Goal: Task Accomplishment & Management: Manage account settings

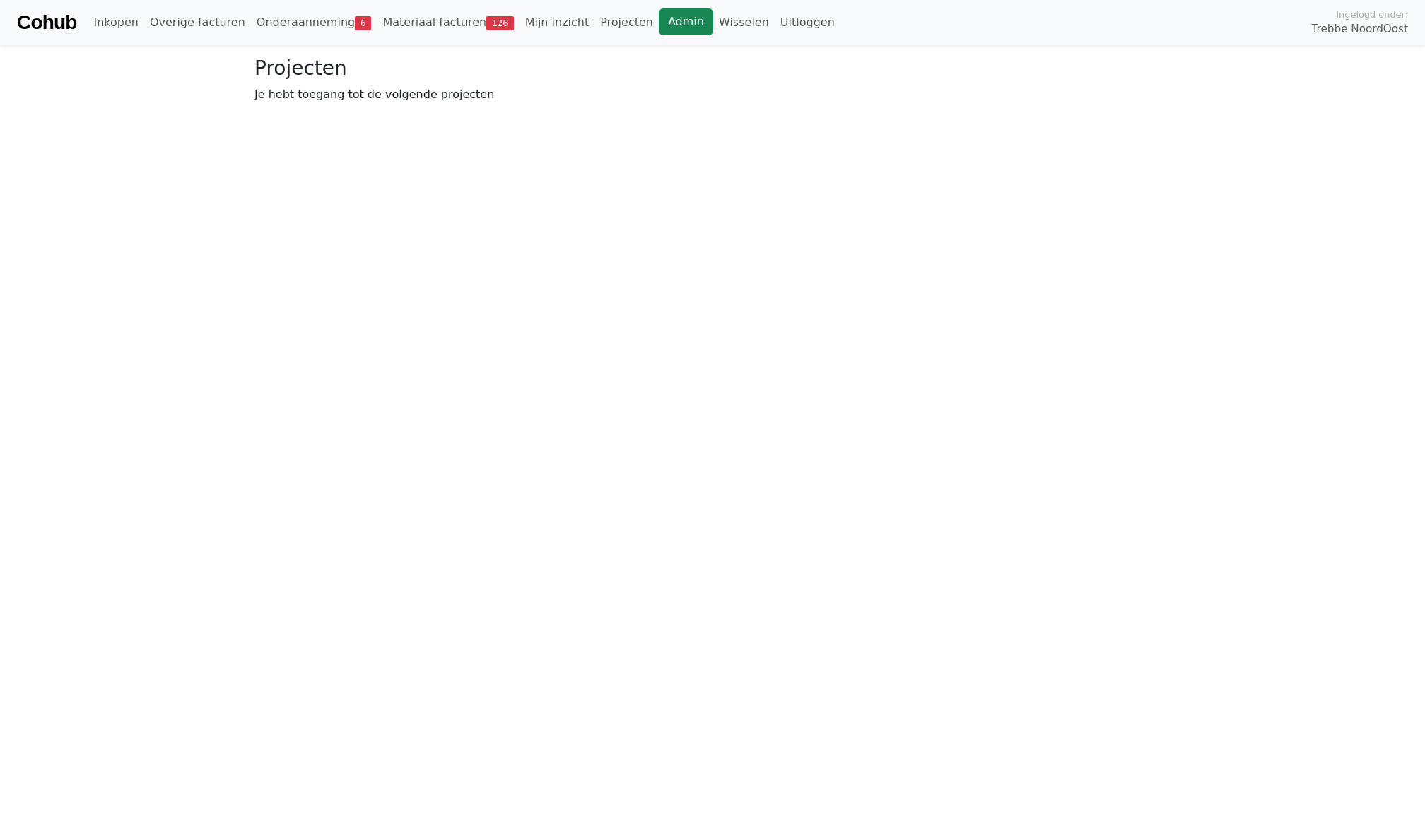
click at [664, 31] on link "Admin" at bounding box center [685, 21] width 54 height 27
click at [434, 15] on link "Admin" at bounding box center [452, 21] width 54 height 27
click at [483, 15] on link "Wisselen" at bounding box center [511, 22] width 62 height 28
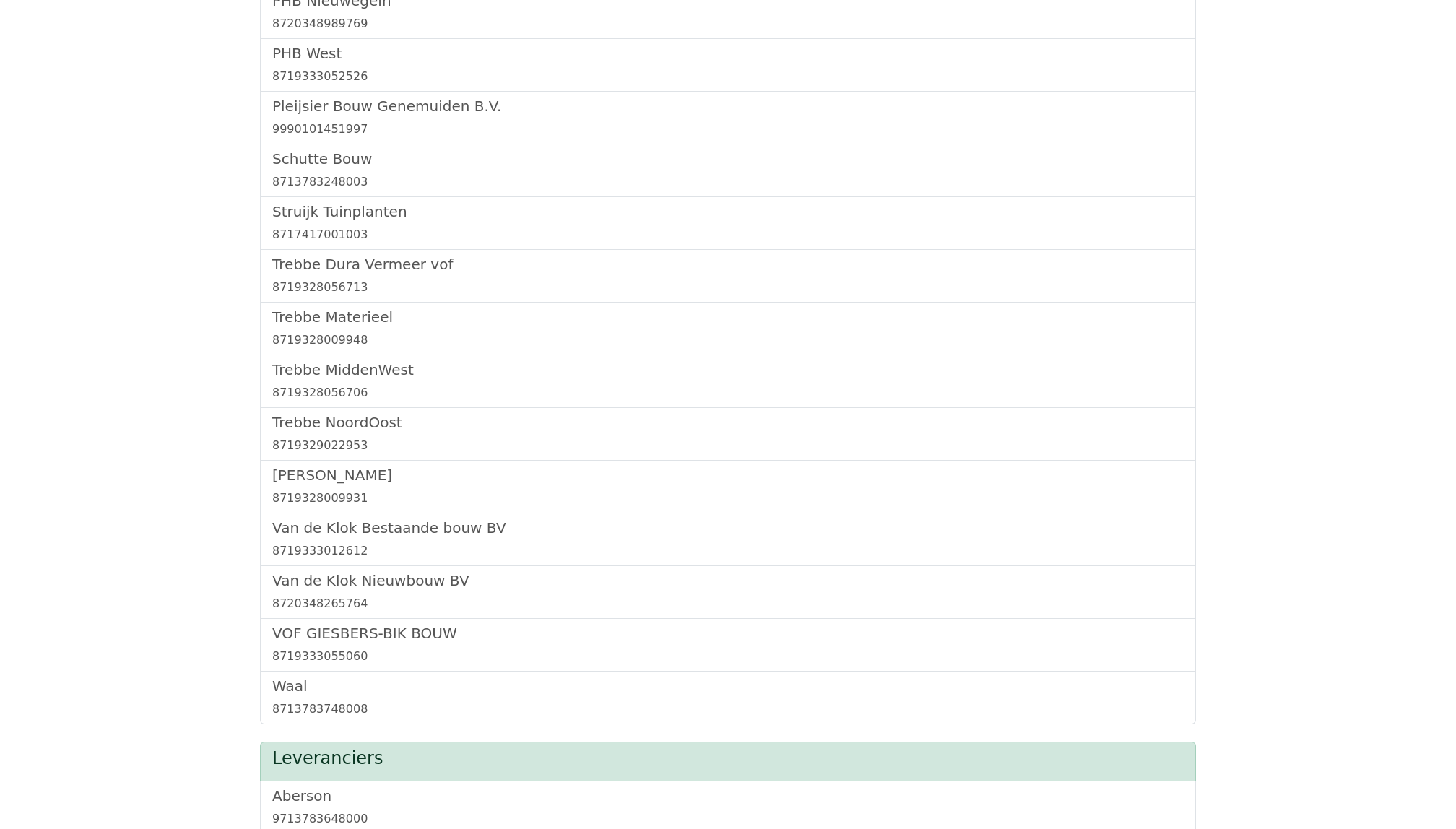
scroll to position [572, 0]
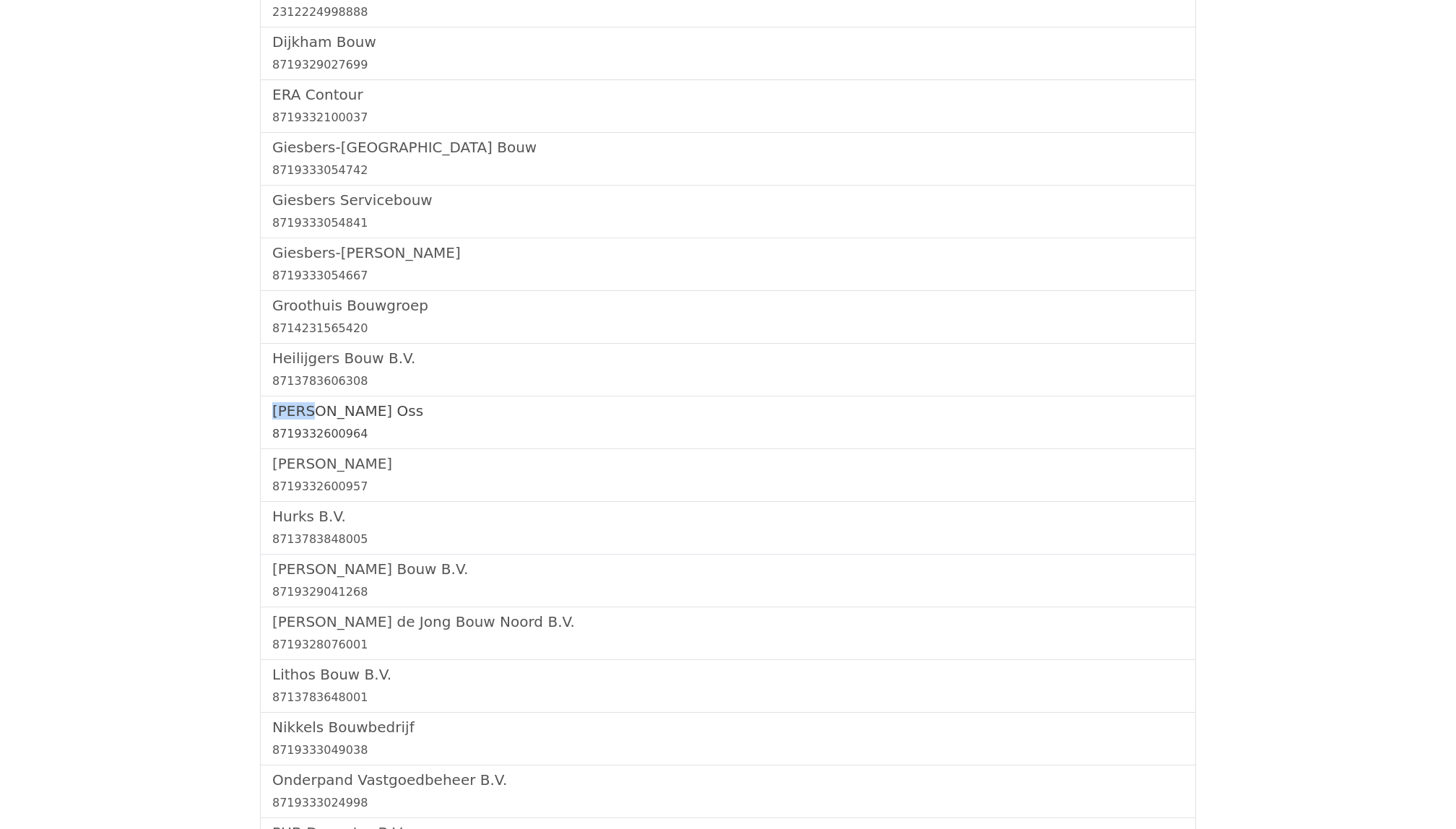
click at [356, 417] on h5 "[PERSON_NAME] Oss" at bounding box center [728, 411] width 911 height 17
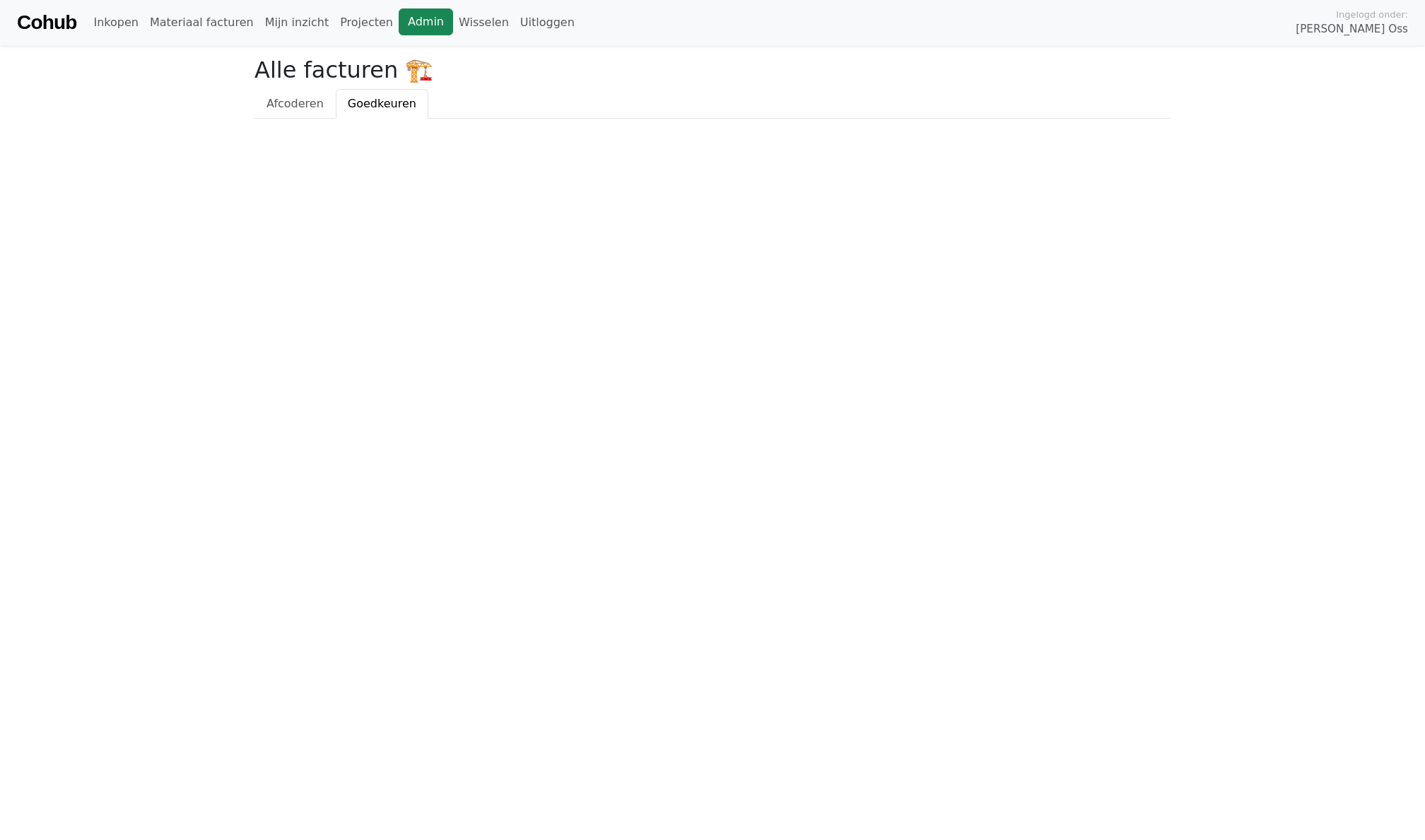
click at [403, 19] on link "Admin" at bounding box center [425, 21] width 54 height 27
click at [399, 24] on link "Admin" at bounding box center [425, 21] width 54 height 27
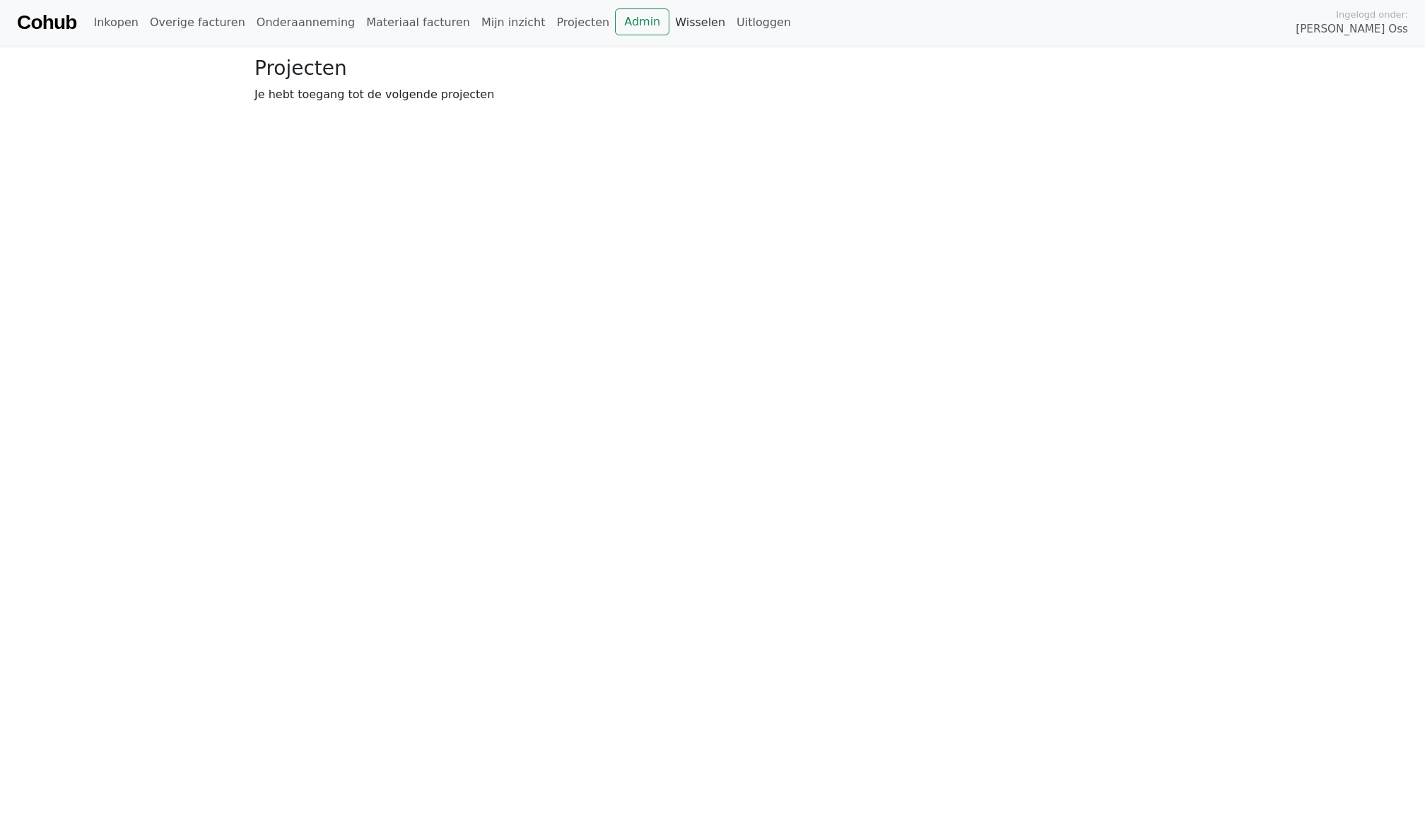
click at [669, 28] on link "Wisselen" at bounding box center [700, 22] width 62 height 28
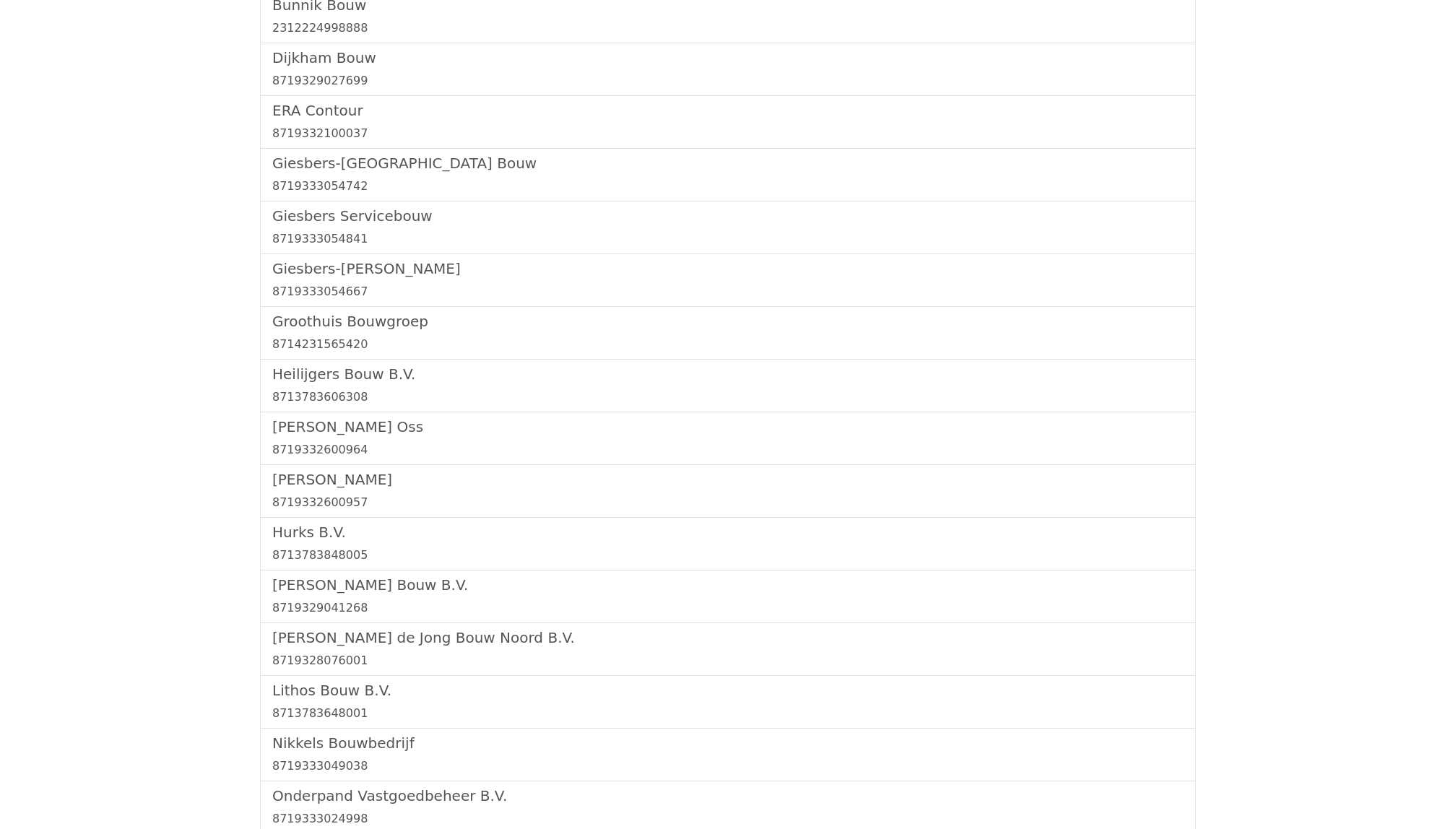
scroll to position [1525, 0]
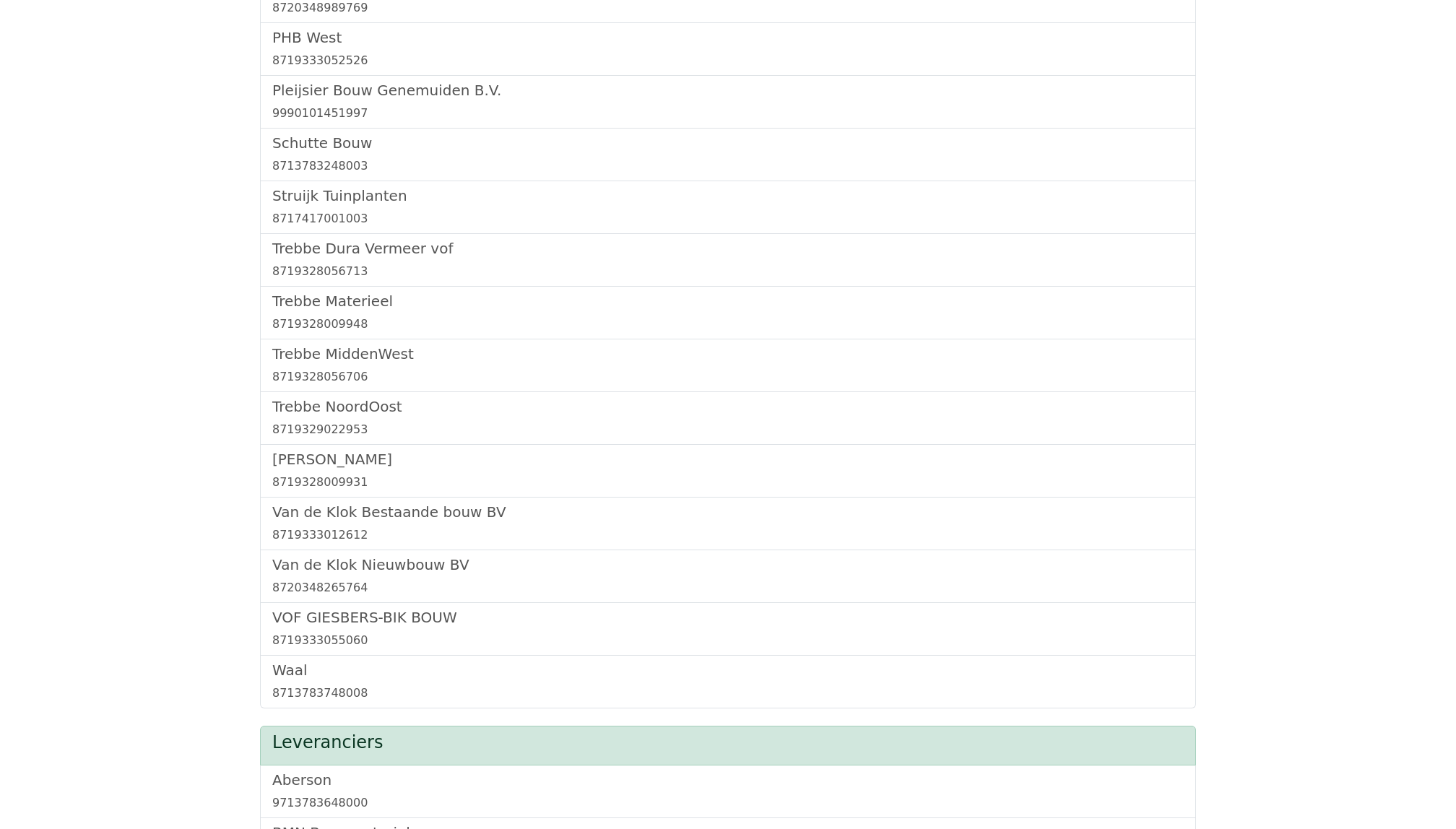
click at [377, 403] on div "Trebbe NoordOost 8719329022953" at bounding box center [728, 419] width 936 height 53
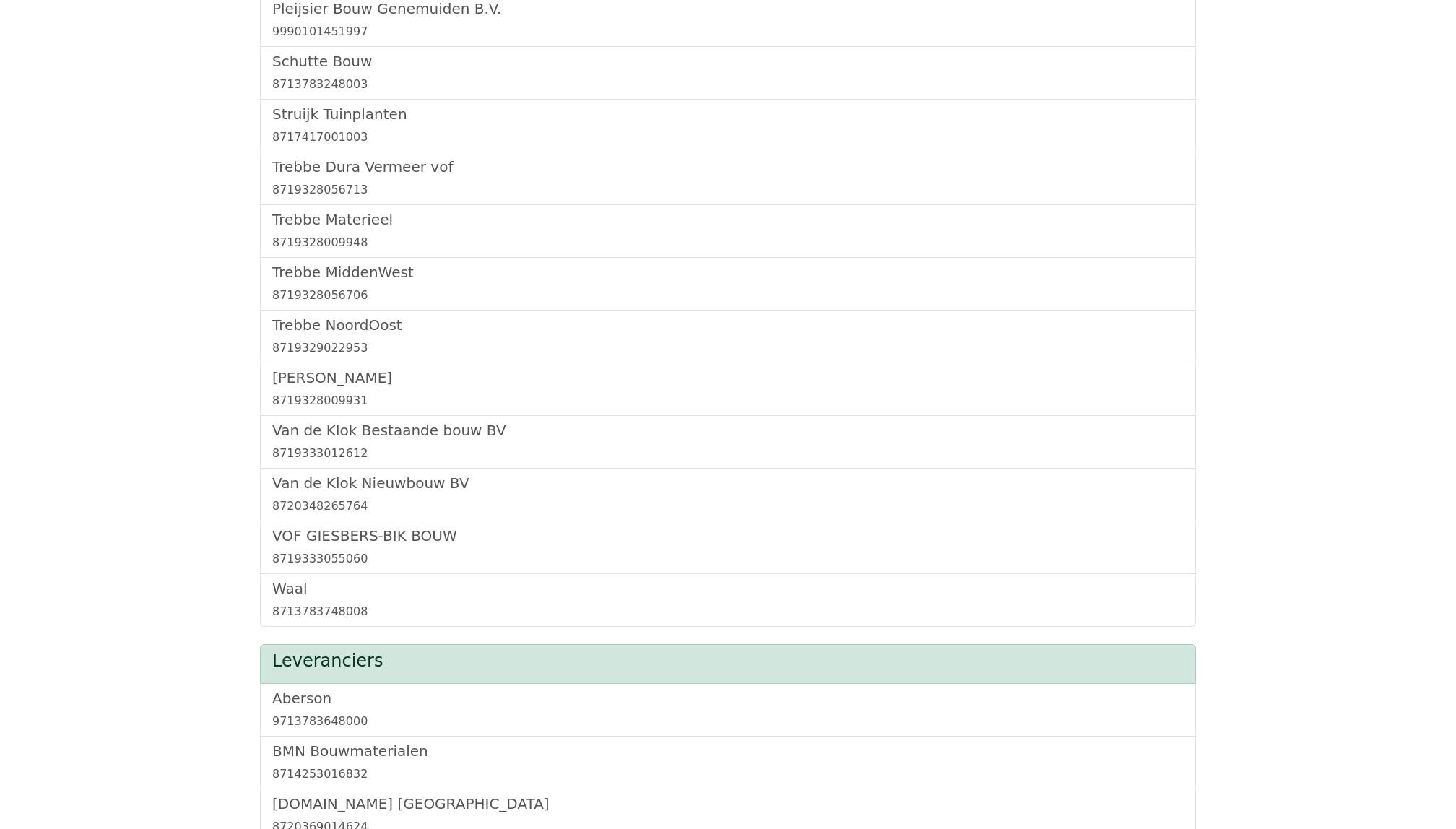
scroll to position [1615, 0]
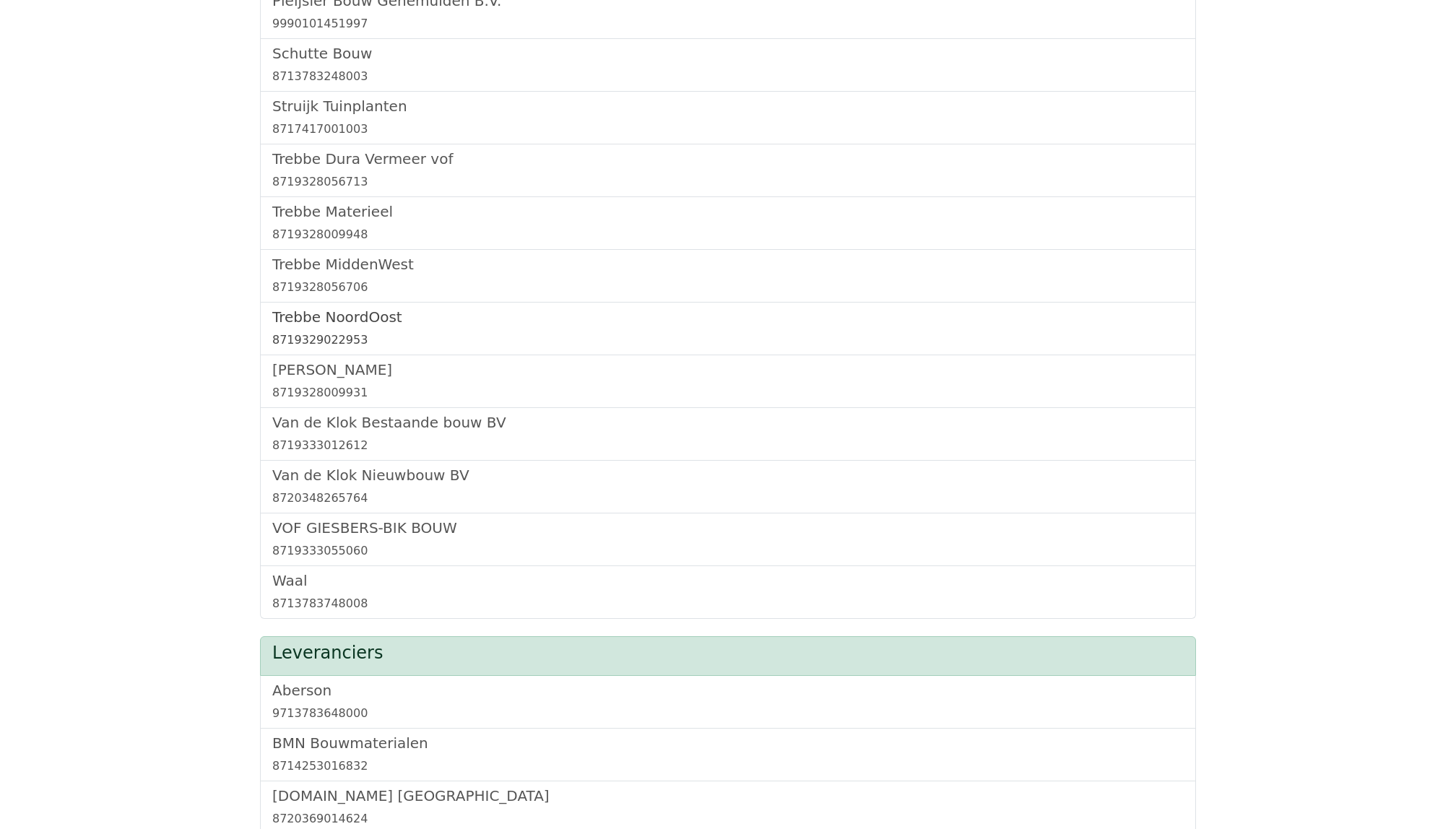
click at [330, 326] on h5 "Trebbe NoordOost" at bounding box center [728, 317] width 911 height 17
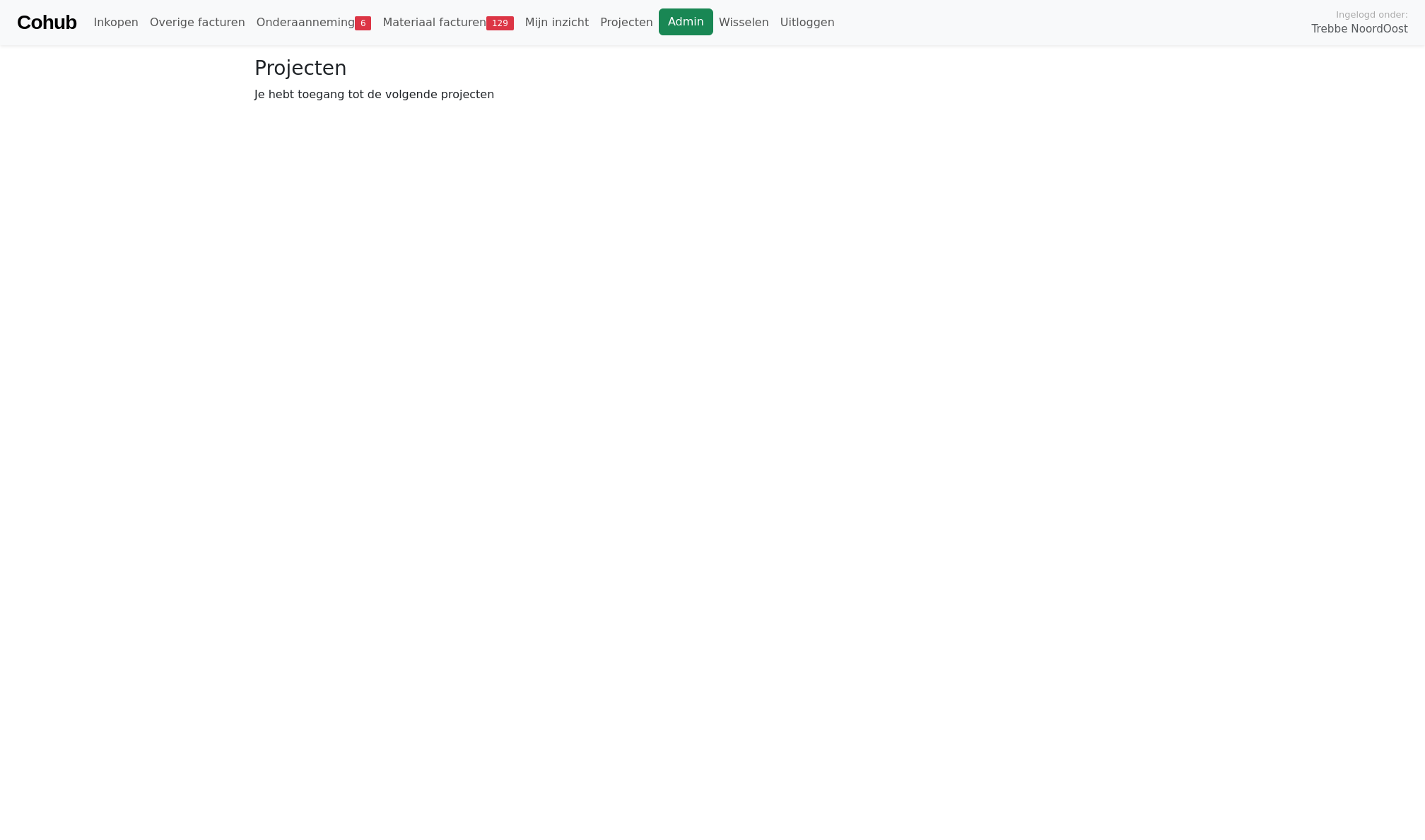
click at [659, 27] on link "Admin" at bounding box center [685, 21] width 54 height 27
click at [254, 17] on link "Onderaanneming 5" at bounding box center [314, 22] width 127 height 28
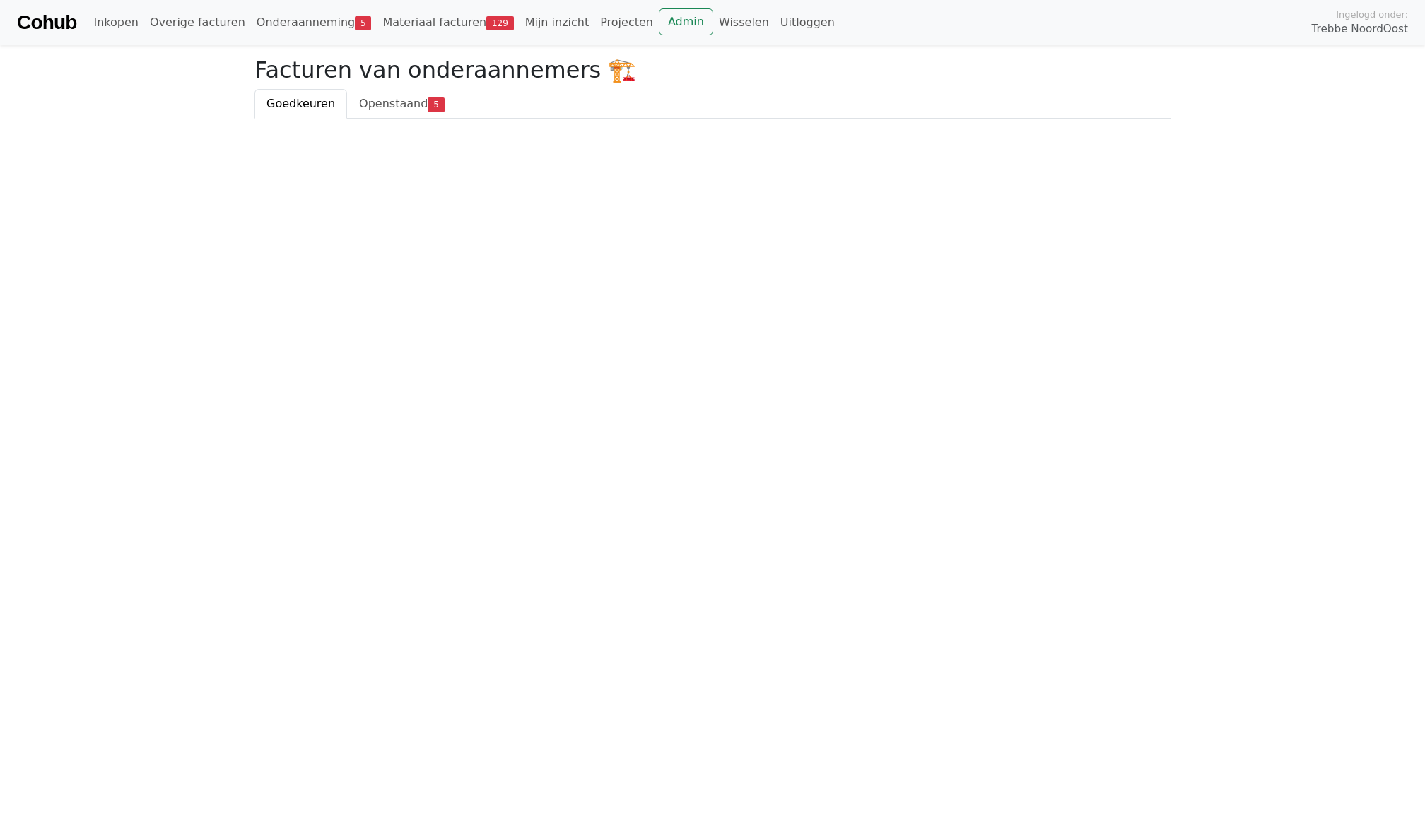
click at [405, 118] on html "Cohub Inkopen Overige facturen Onderaanneming 5 Materiaal facturen 129 Mijn inz…" at bounding box center [712, 59] width 1425 height 118
click at [399, 97] on span "Openstaand" at bounding box center [393, 103] width 68 height 14
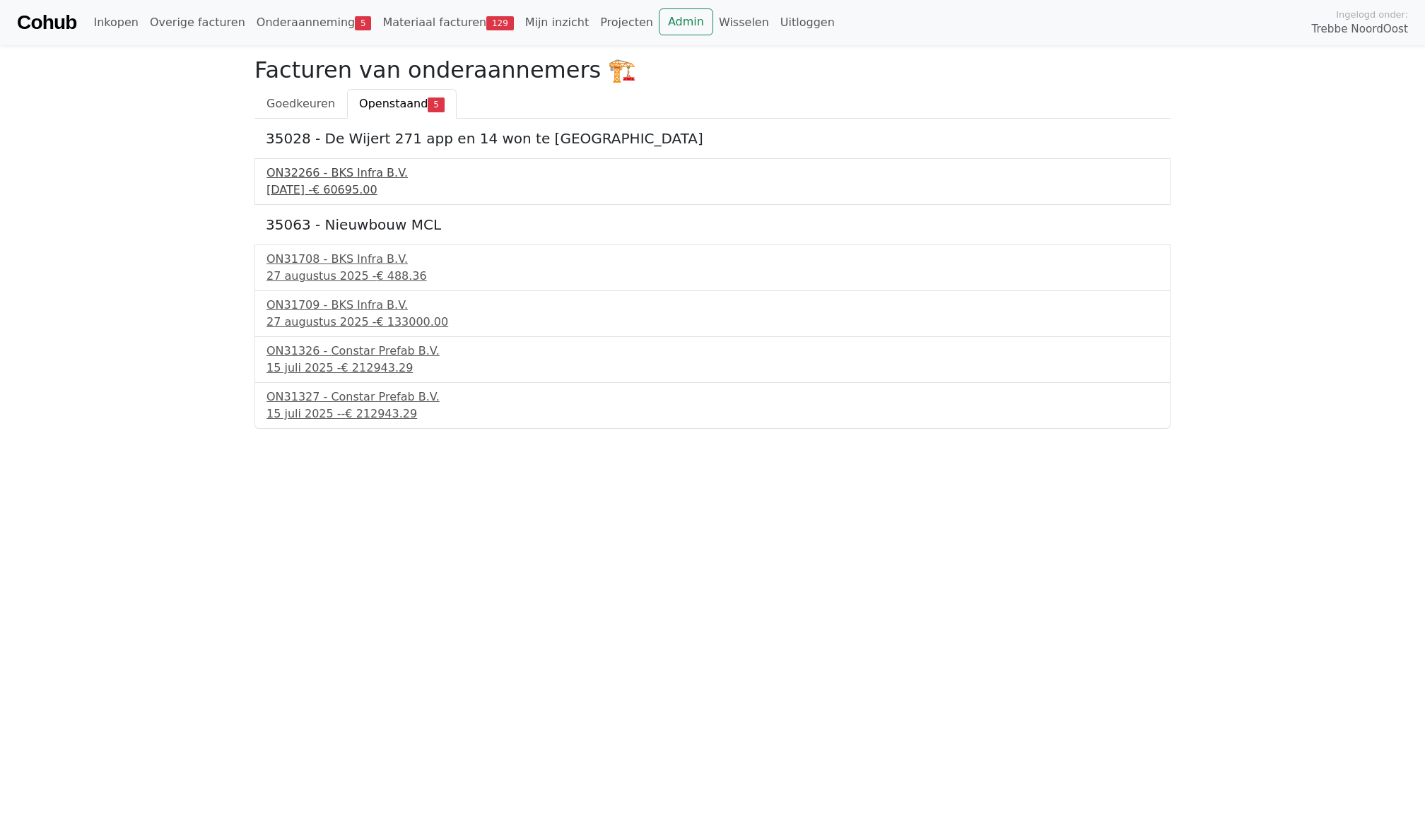
click at [365, 183] on div "29 september 2025 - € 60695.00" at bounding box center [712, 190] width 892 height 17
click at [281, 108] on span "Goedkeuren" at bounding box center [300, 103] width 68 height 14
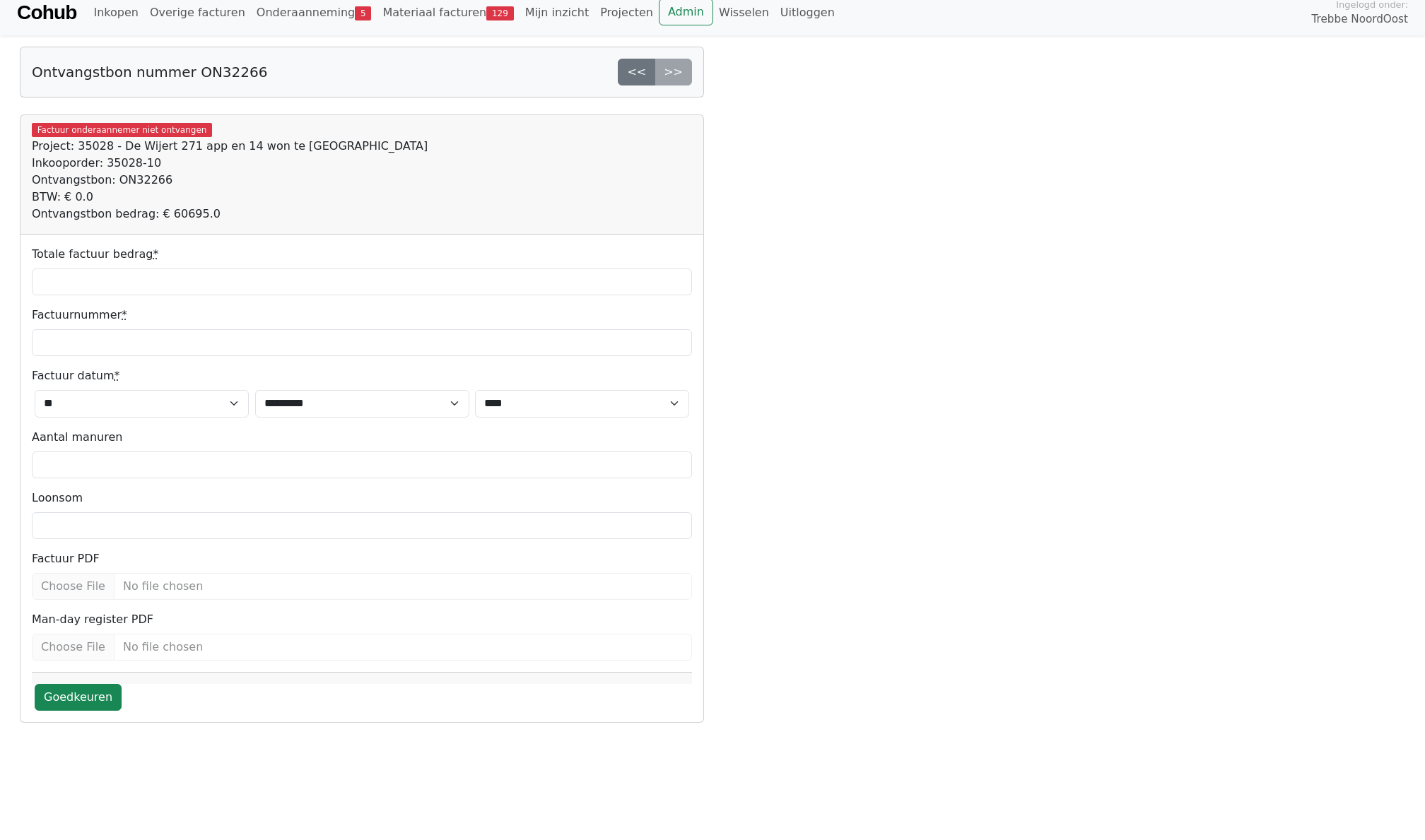
scroll to position [9, 0]
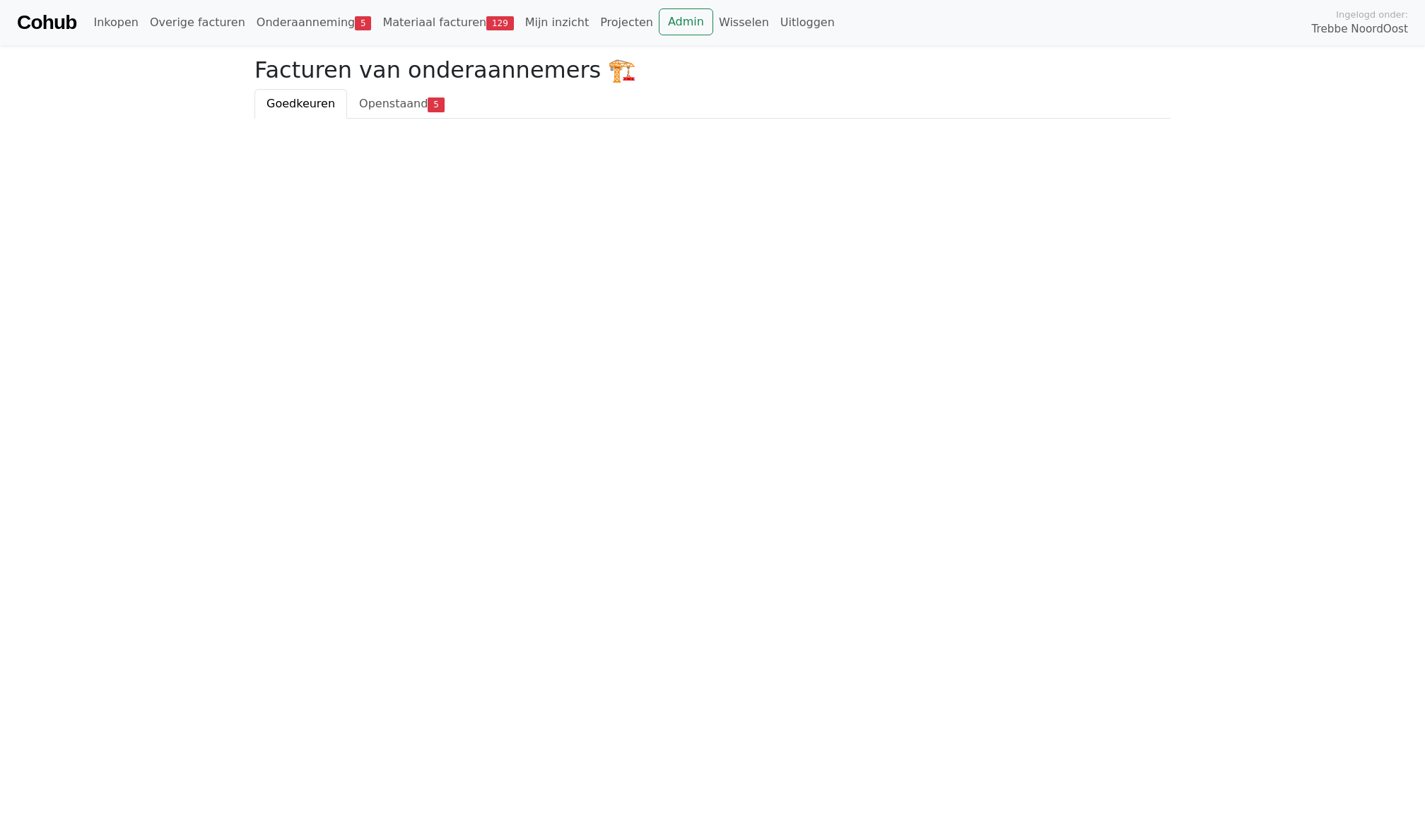
click at [140, 118] on html "Cohub Inkopen Overige facturen Onderaanneming 5 Materiaal facturen 129 Mijn inz…" at bounding box center [712, 59] width 1425 height 118
click at [389, 105] on span "Openstaand" at bounding box center [393, 103] width 68 height 14
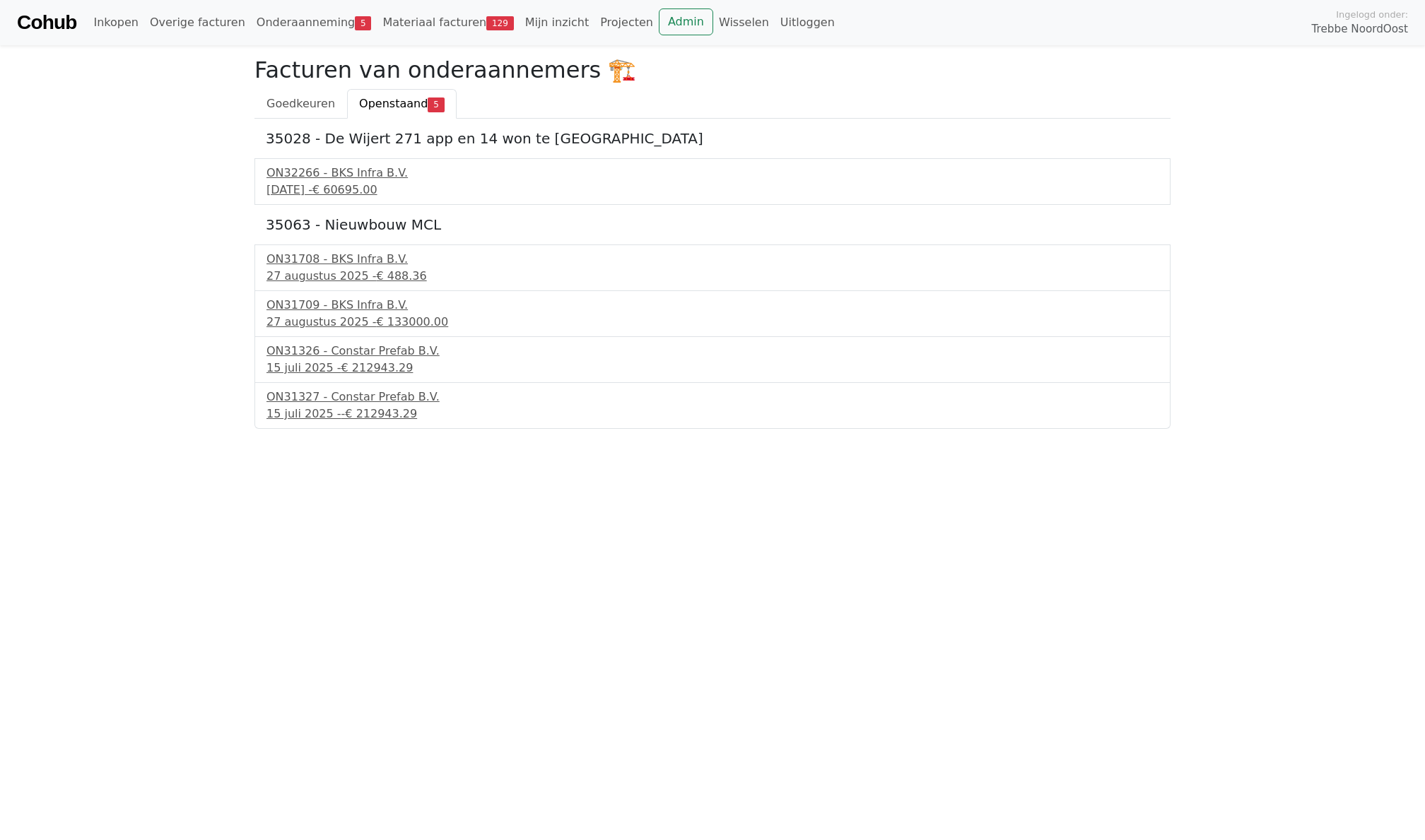
click at [380, 246] on div "ON31708 - BKS Infra B.V. 27 augustus 2025 - € 488.36" at bounding box center [712, 267] width 916 height 46
click at [363, 275] on div "27 augustus 2025 - € 488.36" at bounding box center [712, 276] width 892 height 17
click at [46, 17] on link "Cohub" at bounding box center [46, 23] width 59 height 34
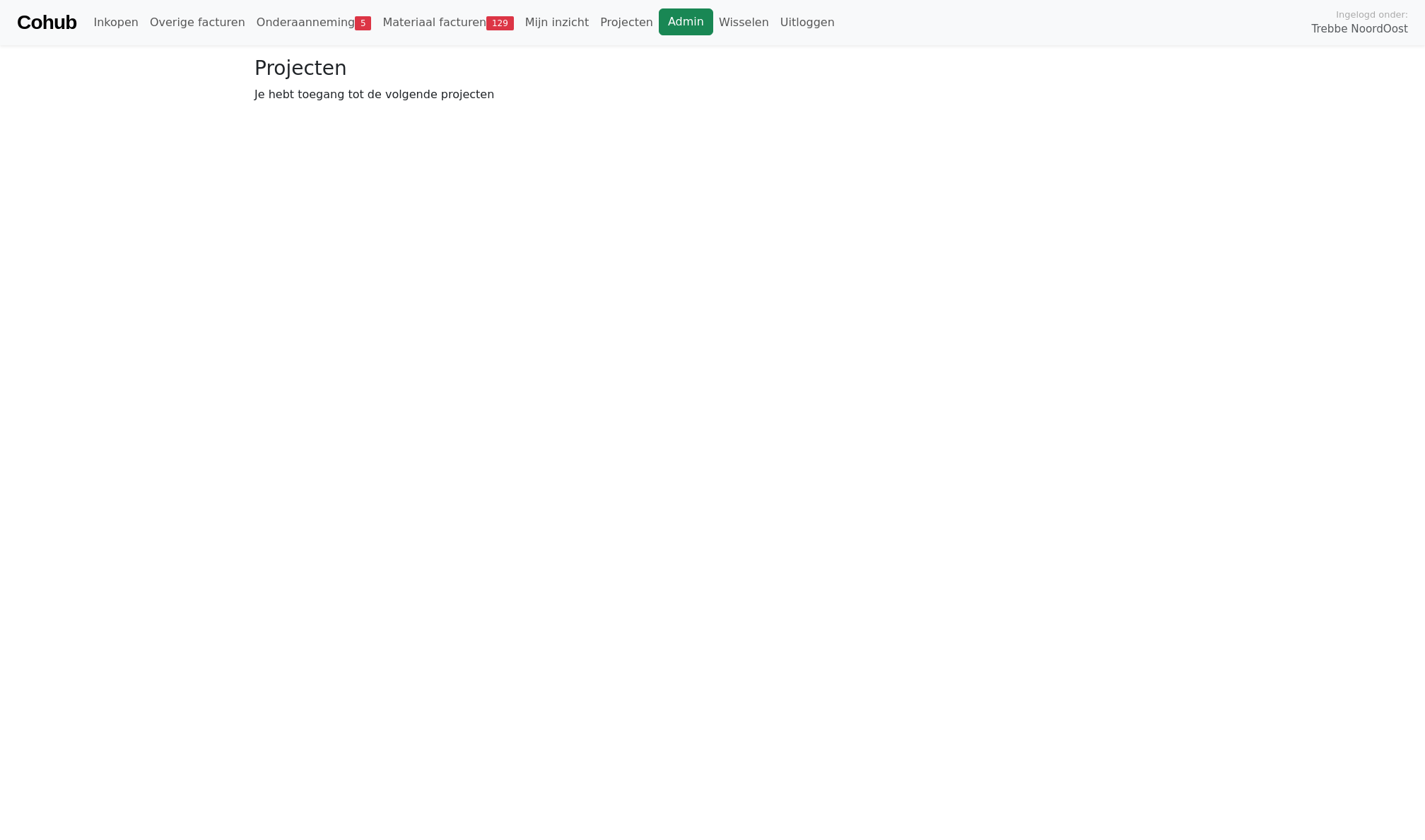
click at [674, 13] on link "Admin" at bounding box center [685, 21] width 54 height 27
click at [272, 11] on link "Onderaanneming 5" at bounding box center [314, 22] width 127 height 28
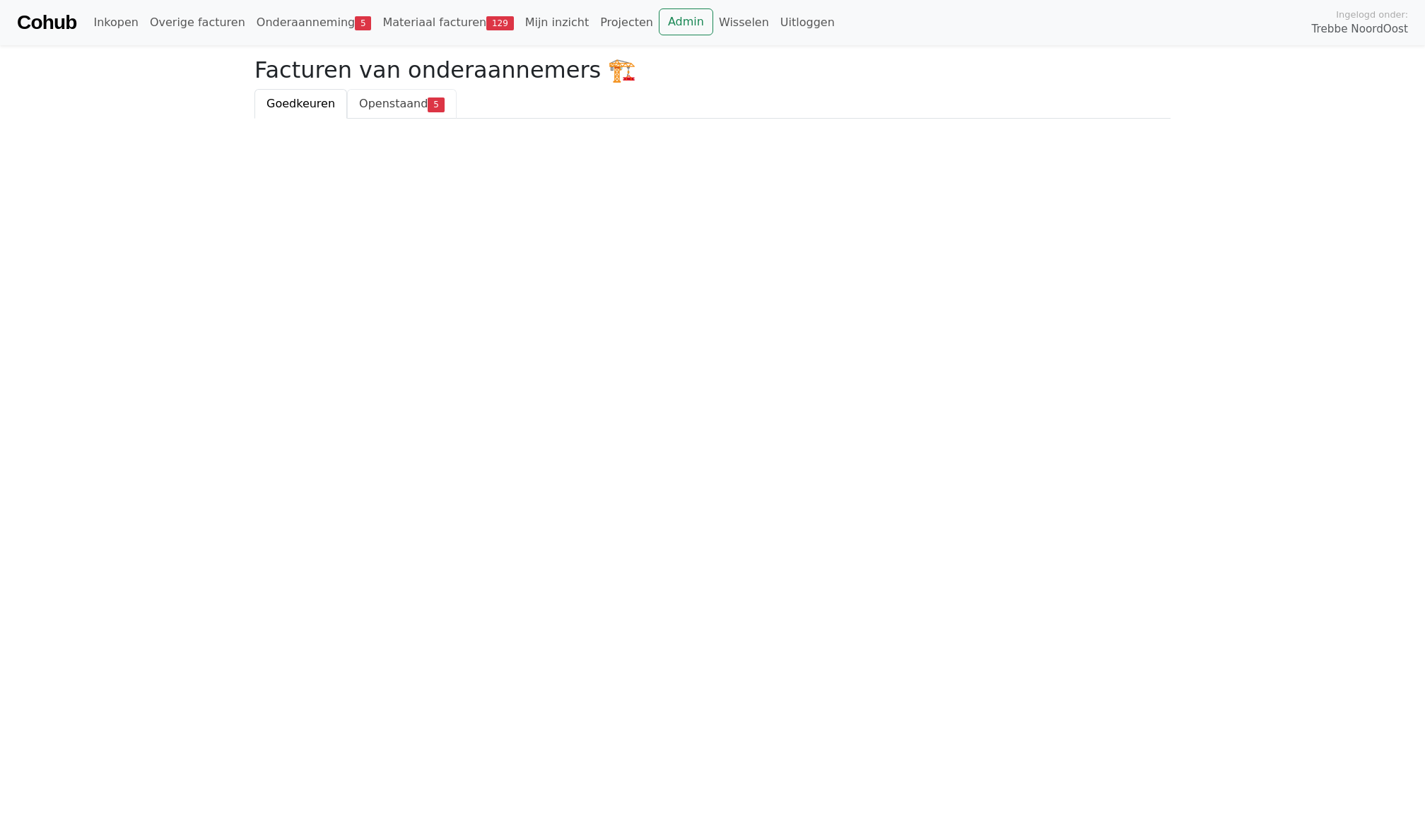
click at [378, 106] on span "Openstaand" at bounding box center [393, 103] width 68 height 14
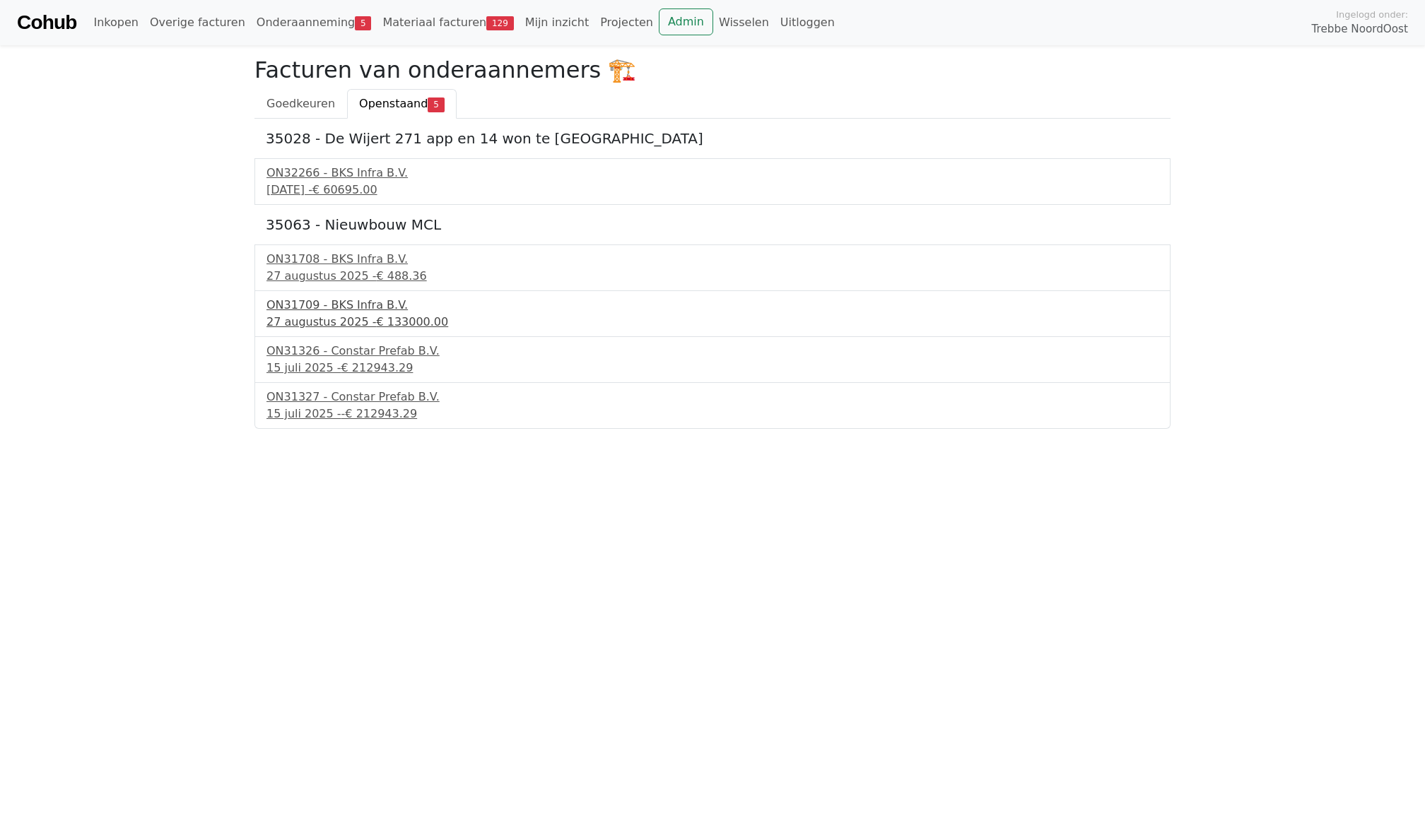
click at [283, 320] on div "[DATE] - € 133000.00" at bounding box center [712, 321] width 892 height 17
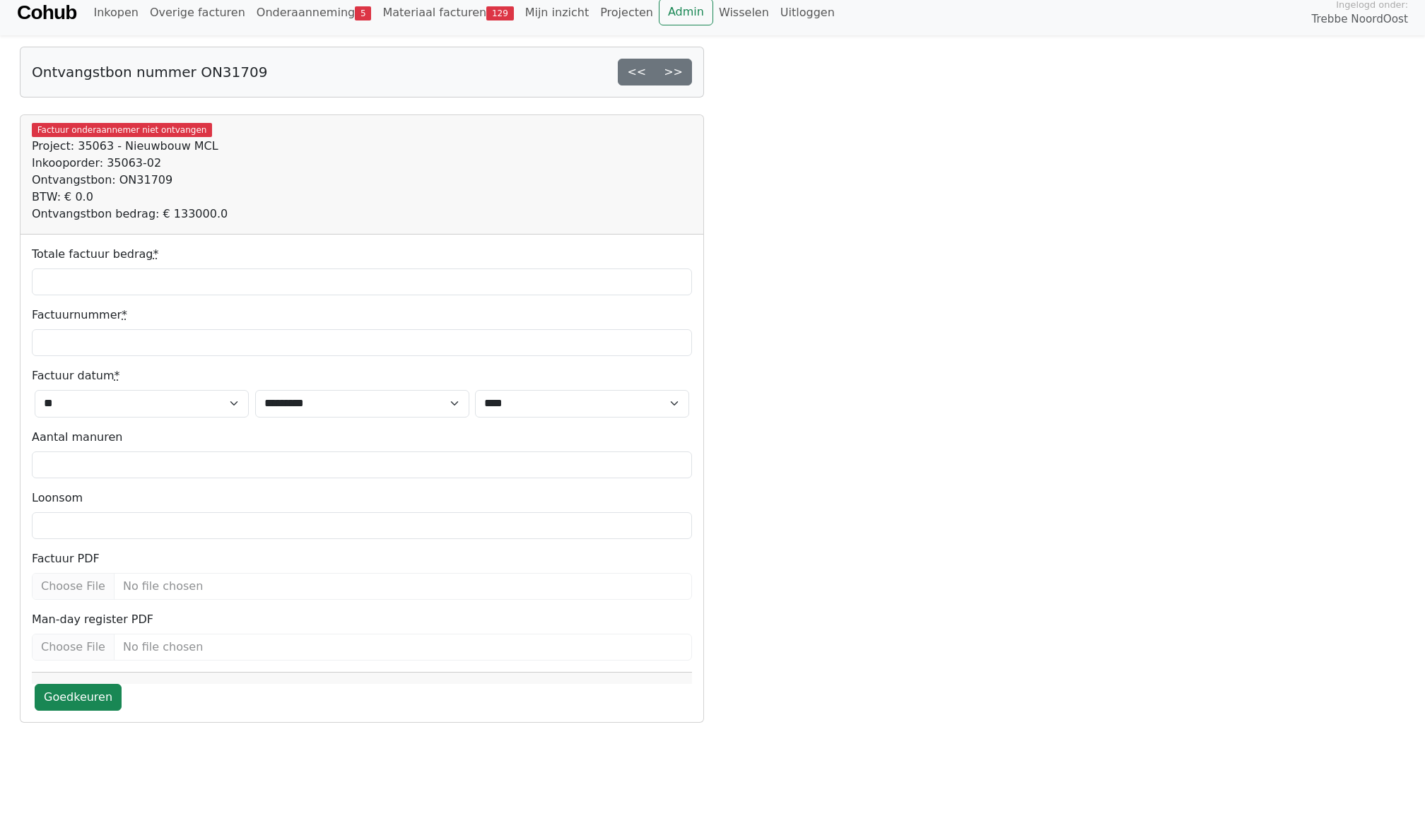
scroll to position [9, 0]
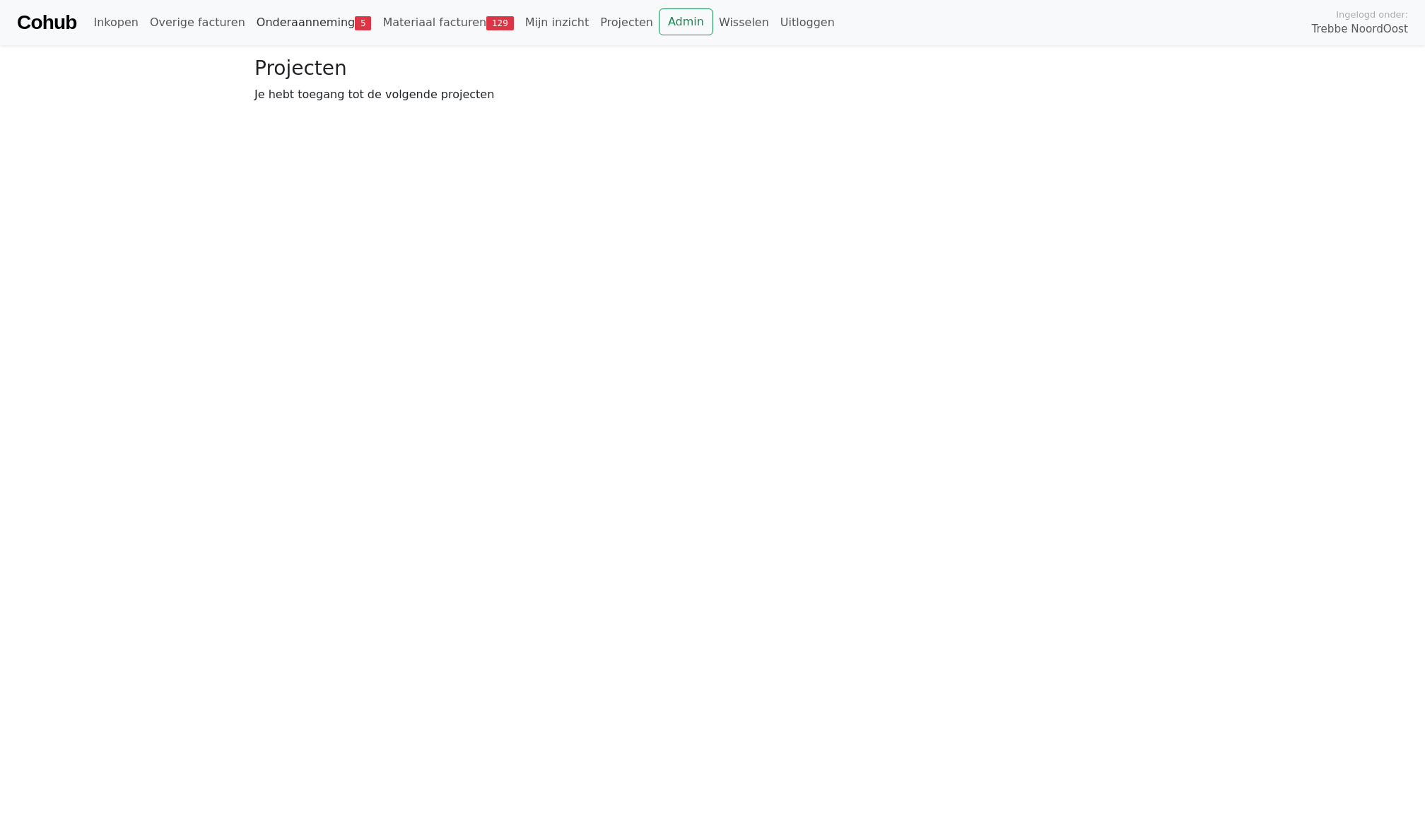
click at [292, 24] on link "Onderaanneming 5" at bounding box center [314, 22] width 127 height 28
click at [297, 30] on link "Onderaanneming 5" at bounding box center [314, 22] width 127 height 28
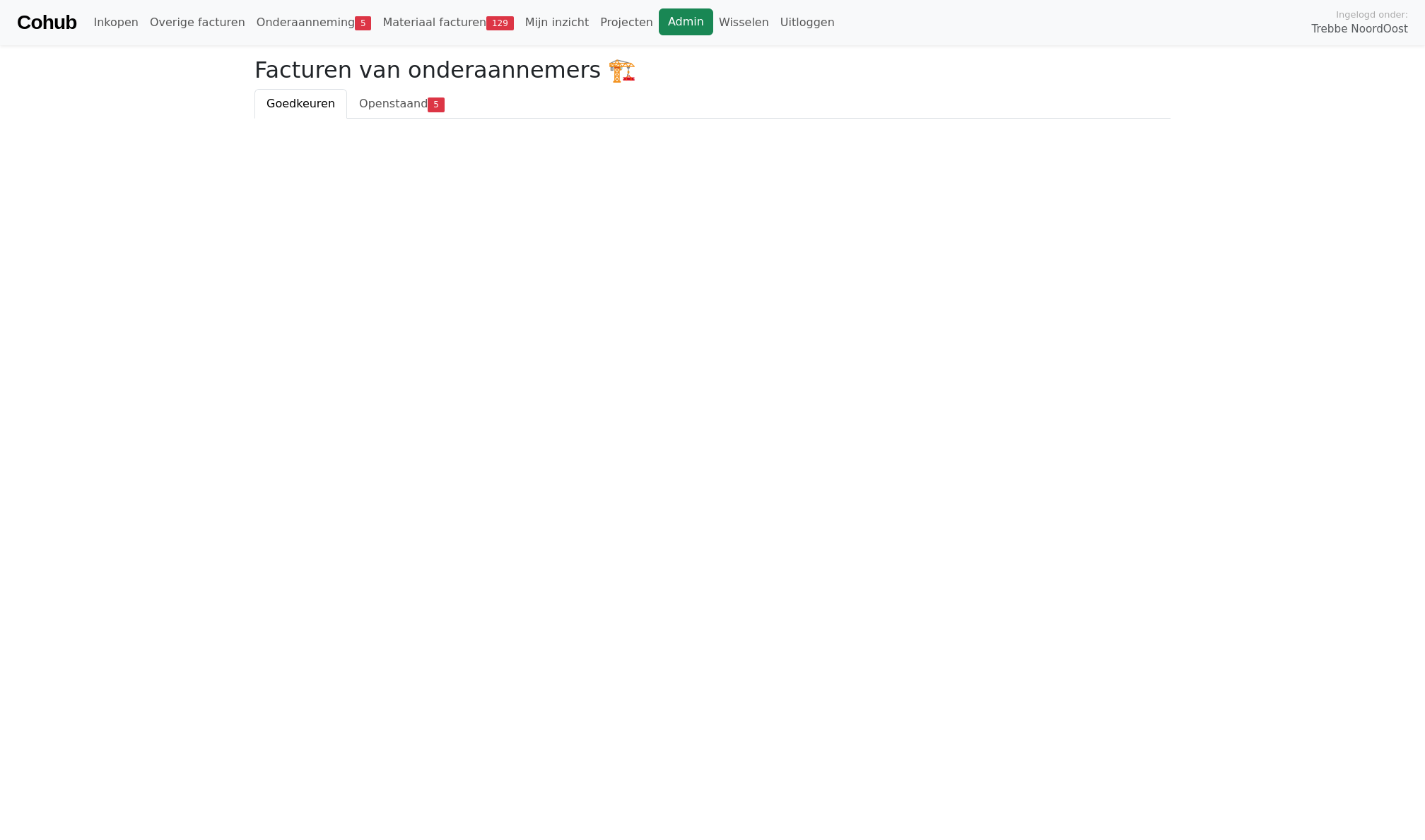
click at [670, 23] on link "Admin" at bounding box center [685, 21] width 54 height 27
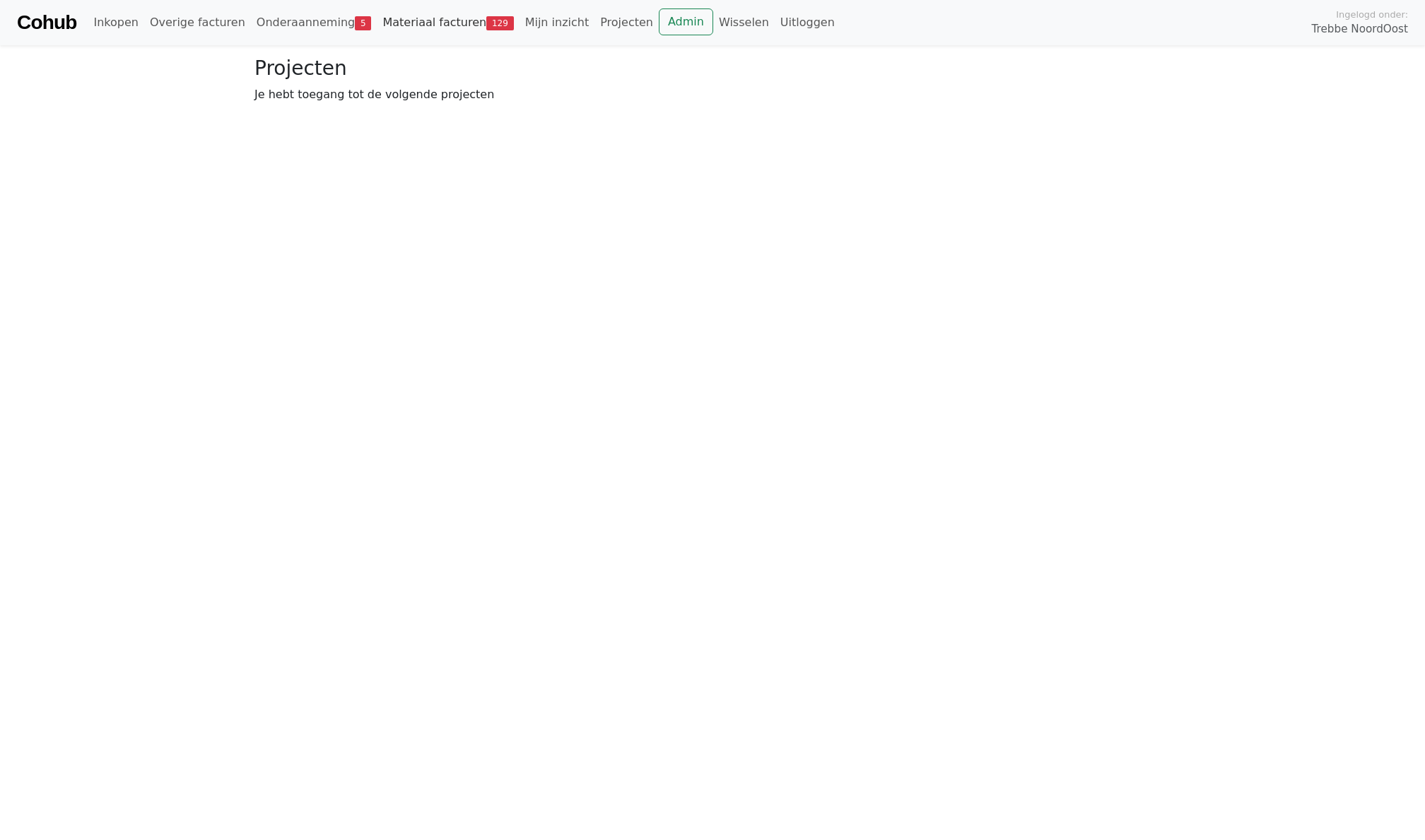
click at [407, 28] on link "Materiaal facturen 129" at bounding box center [447, 22] width 142 height 28
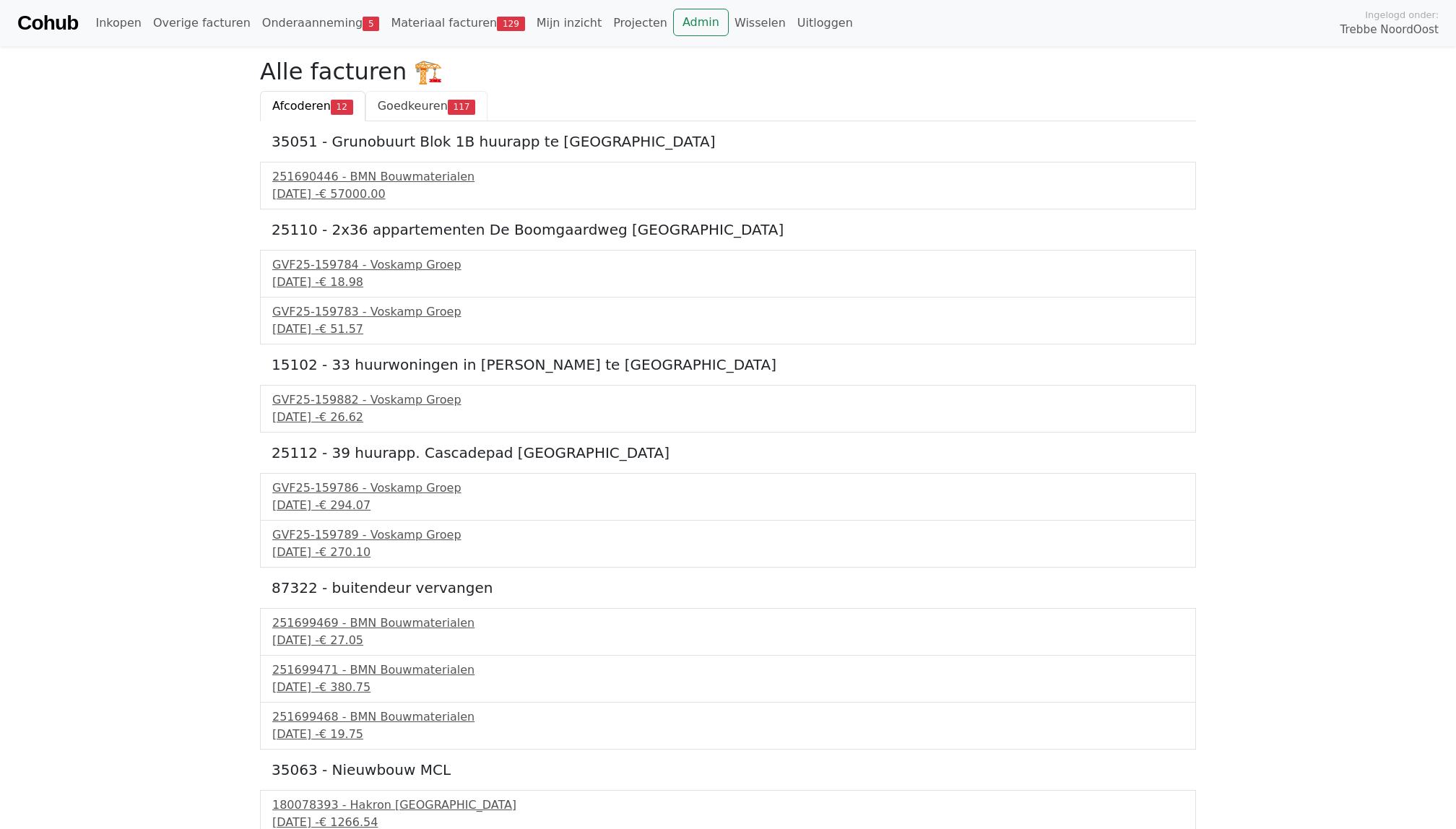
click at [406, 110] on span "Goedkeuren" at bounding box center [412, 105] width 70 height 14
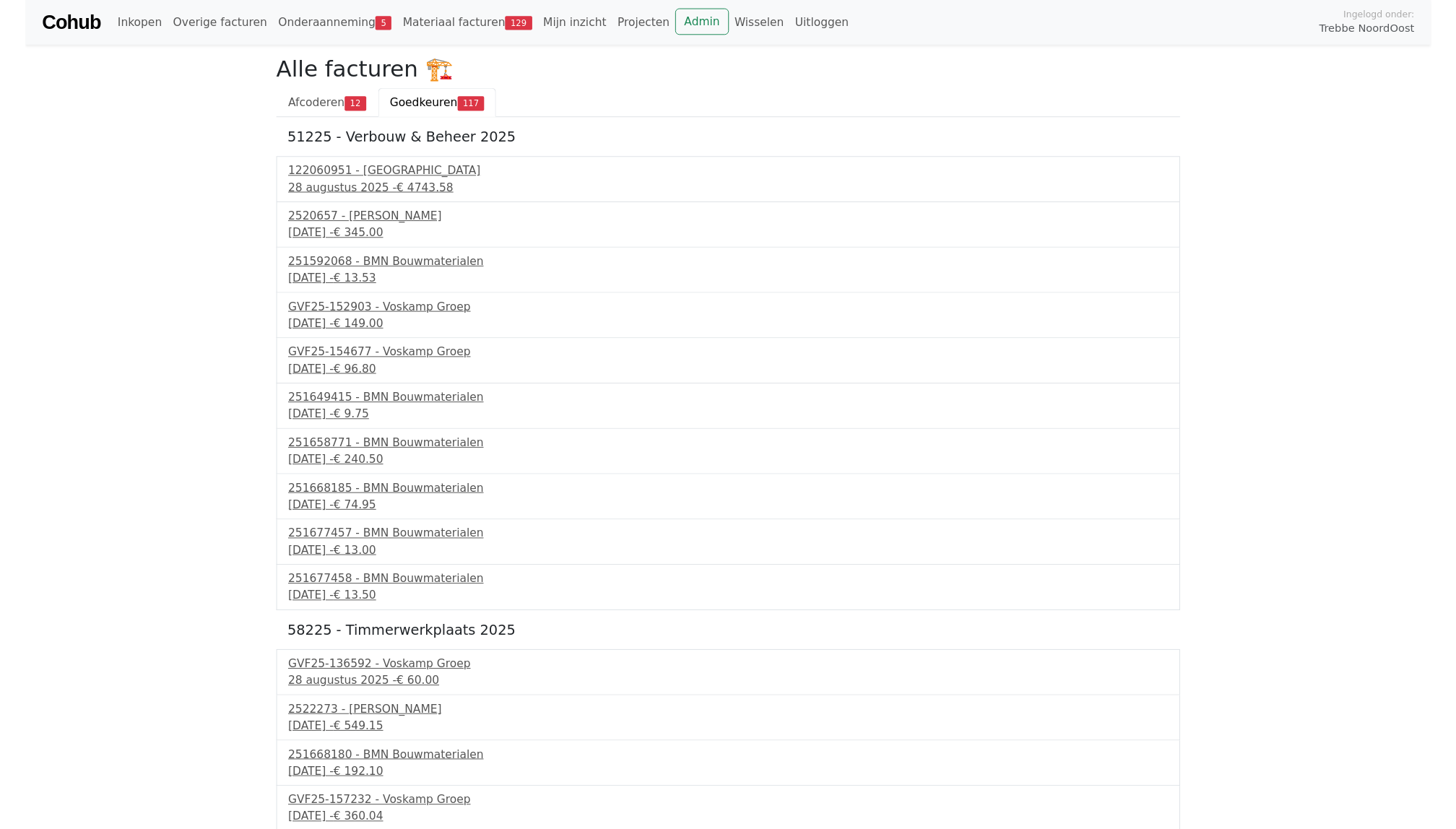
scroll to position [6829, 0]
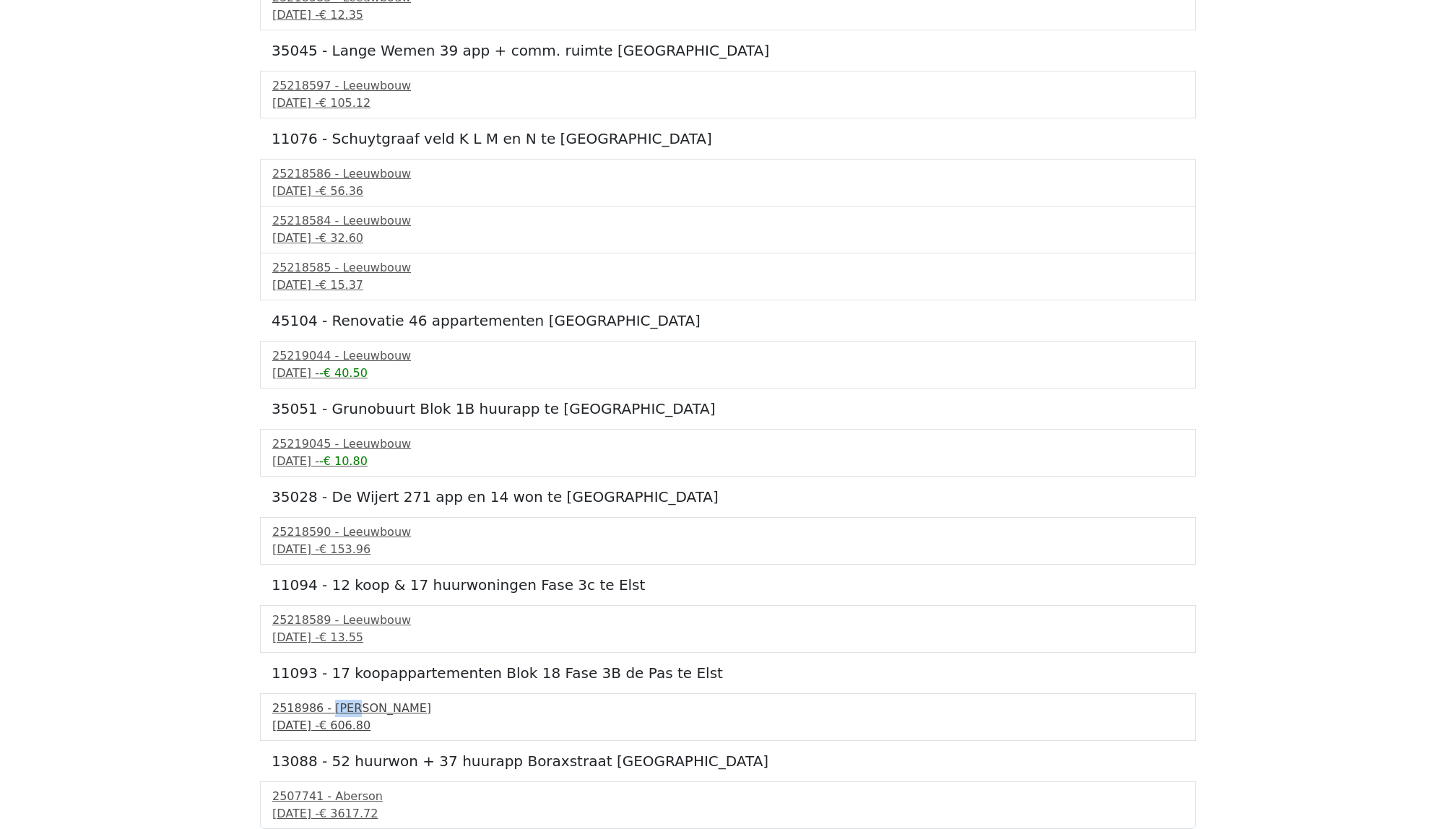
click at [357, 734] on div "30 september 2025 - € 606.80" at bounding box center [728, 725] width 911 height 17
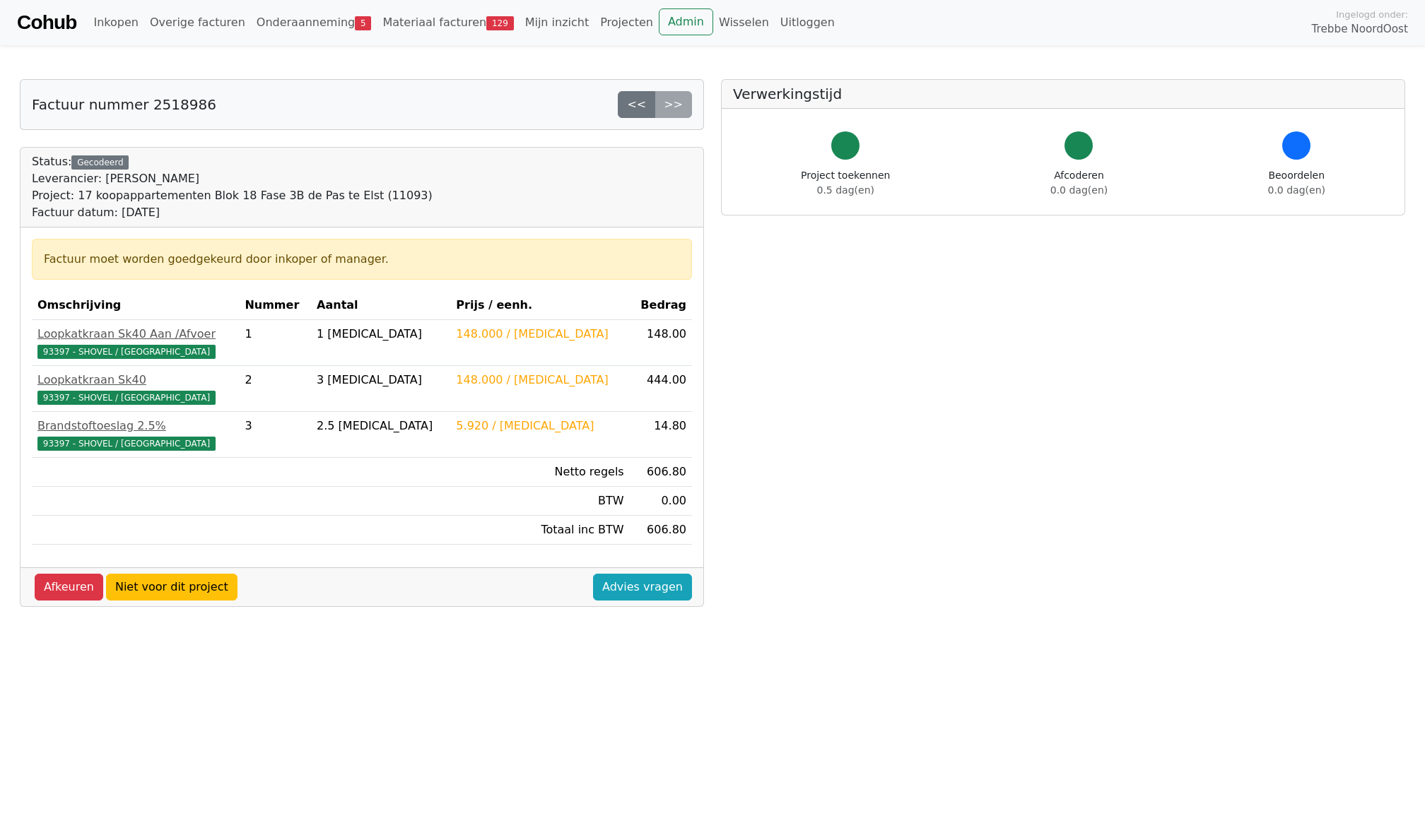
click at [41, 27] on link "Cohub" at bounding box center [46, 23] width 59 height 34
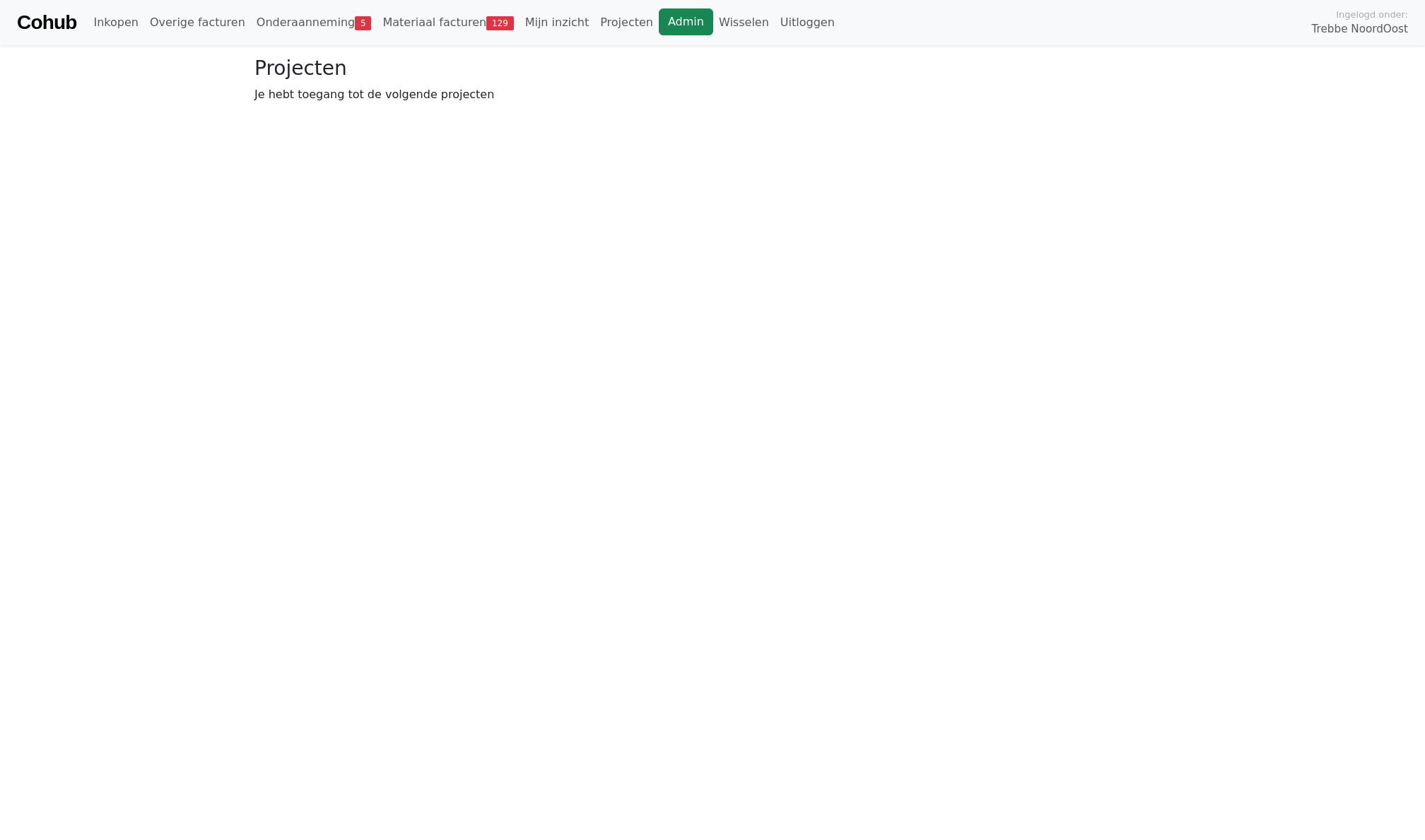
click at [665, 18] on link "Admin" at bounding box center [685, 21] width 54 height 27
click at [523, 18] on link "Mijn inzicht" at bounding box center [557, 22] width 76 height 28
click at [447, 26] on link "Admin" at bounding box center [452, 21] width 54 height 27
click at [428, 19] on link "Admin" at bounding box center [452, 21] width 54 height 27
